Goal: Transaction & Acquisition: Purchase product/service

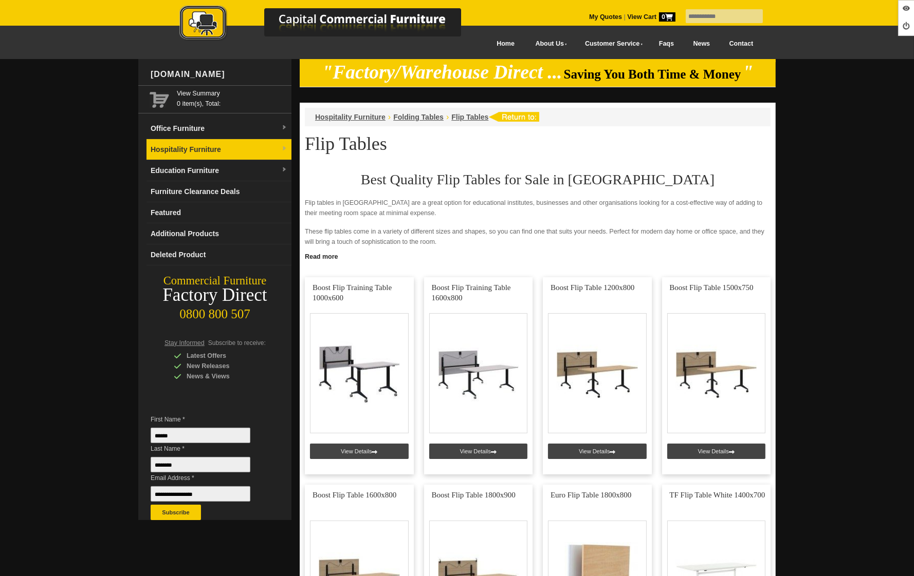
click at [211, 158] on link "Hospitality Furniture" at bounding box center [218, 149] width 145 height 21
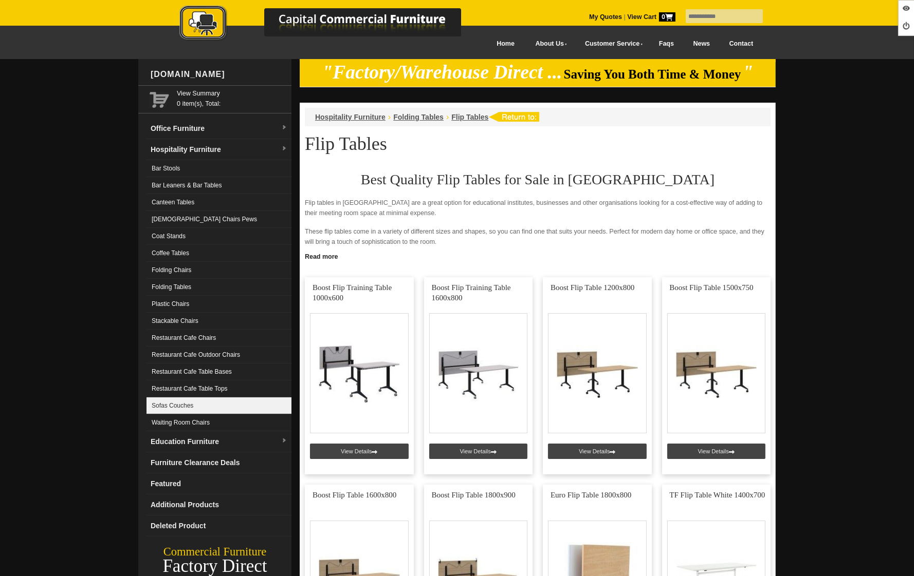
click at [222, 399] on link "Sofas Couches" at bounding box center [218, 406] width 145 height 17
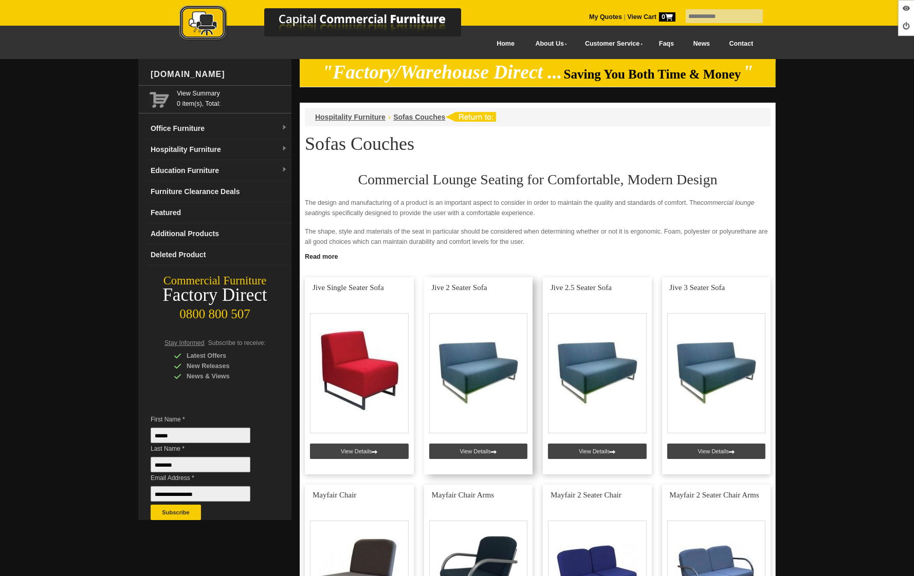
click at [468, 448] on link at bounding box center [478, 375] width 109 height 197
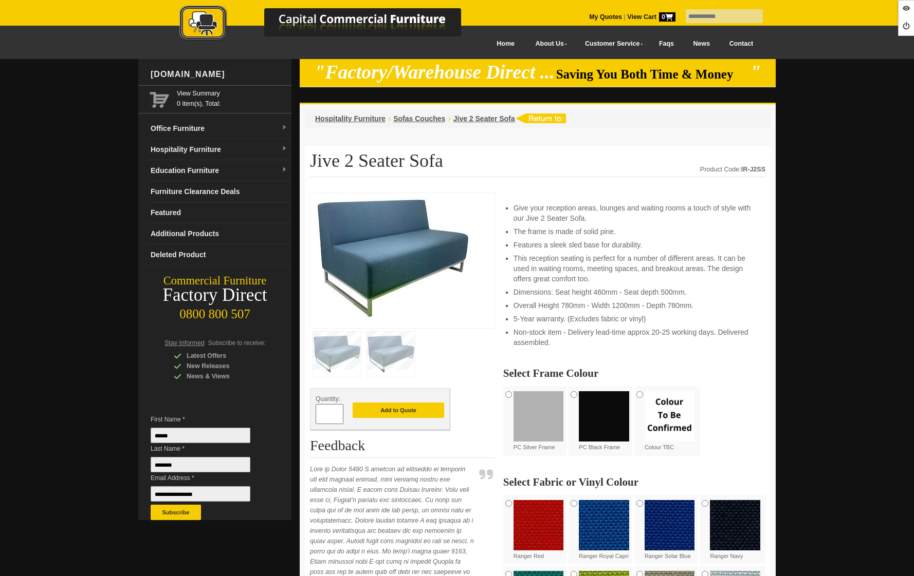
scroll to position [389, 0]
